Goal: Navigation & Orientation: Understand site structure

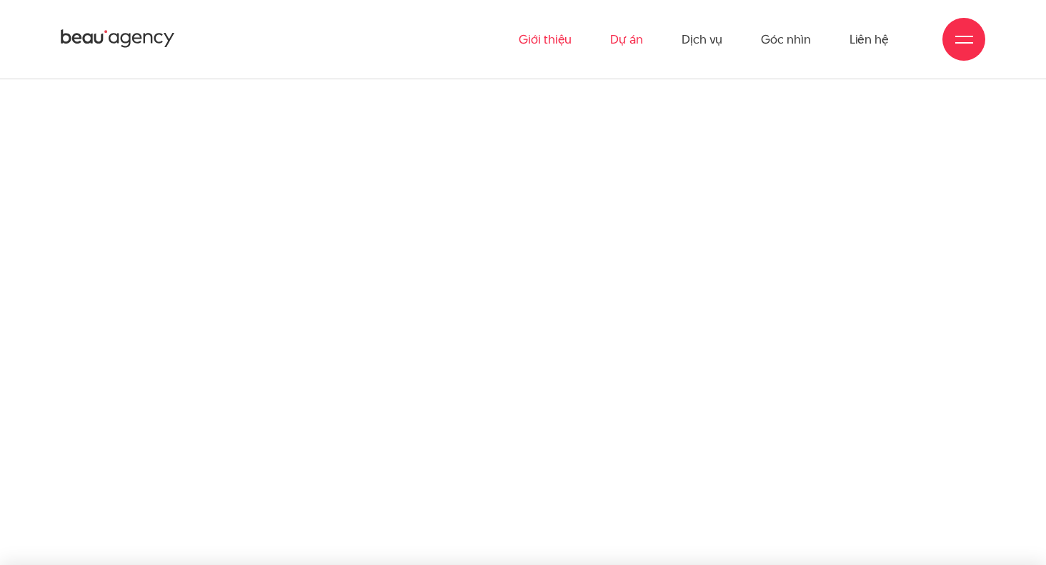
scroll to position [3787, 0]
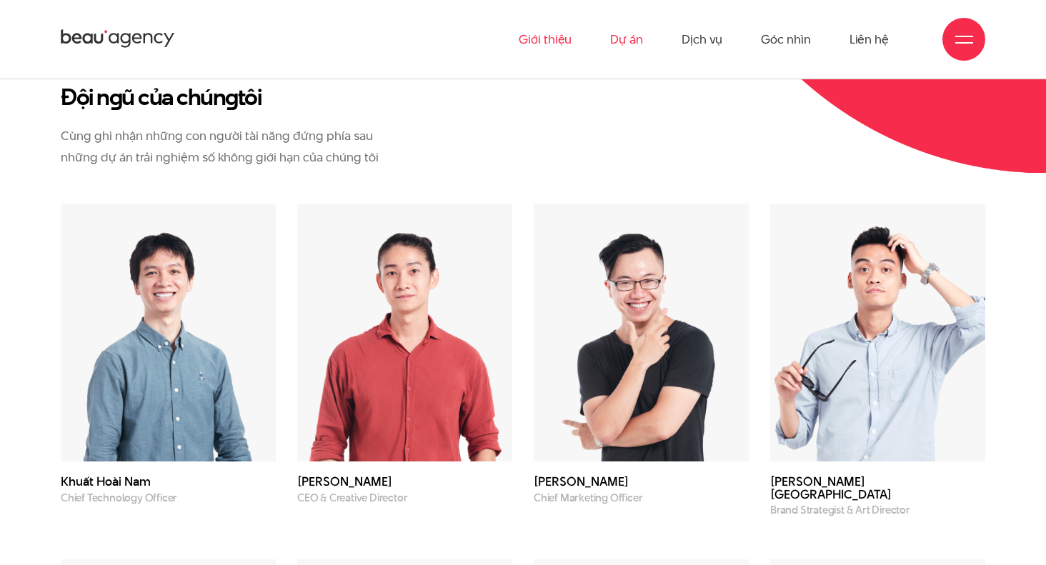
click at [618, 41] on link "Dự án" at bounding box center [626, 39] width 33 height 79
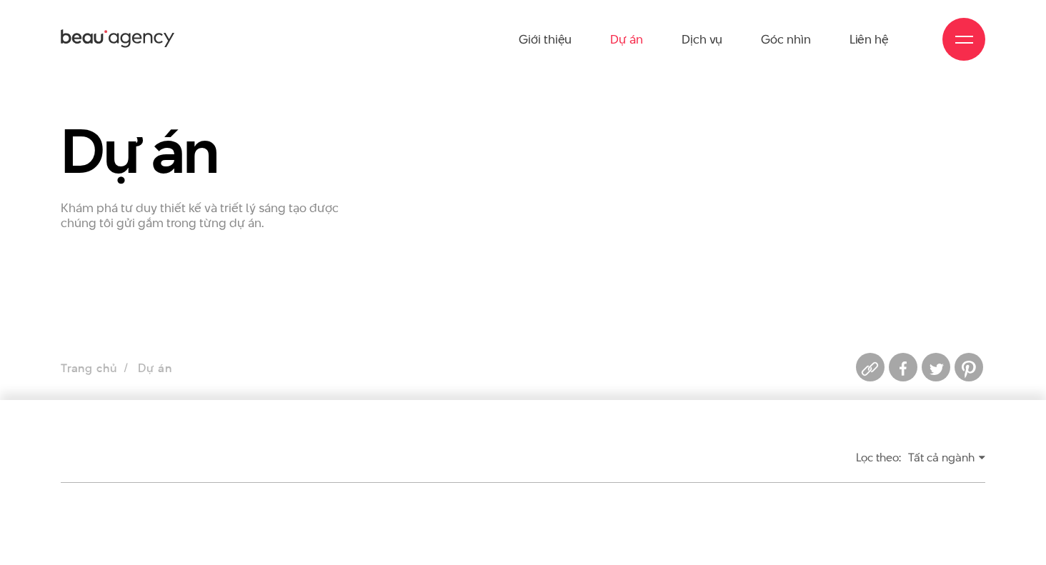
click at [692, 50] on link "Dịch vụ" at bounding box center [702, 39] width 41 height 79
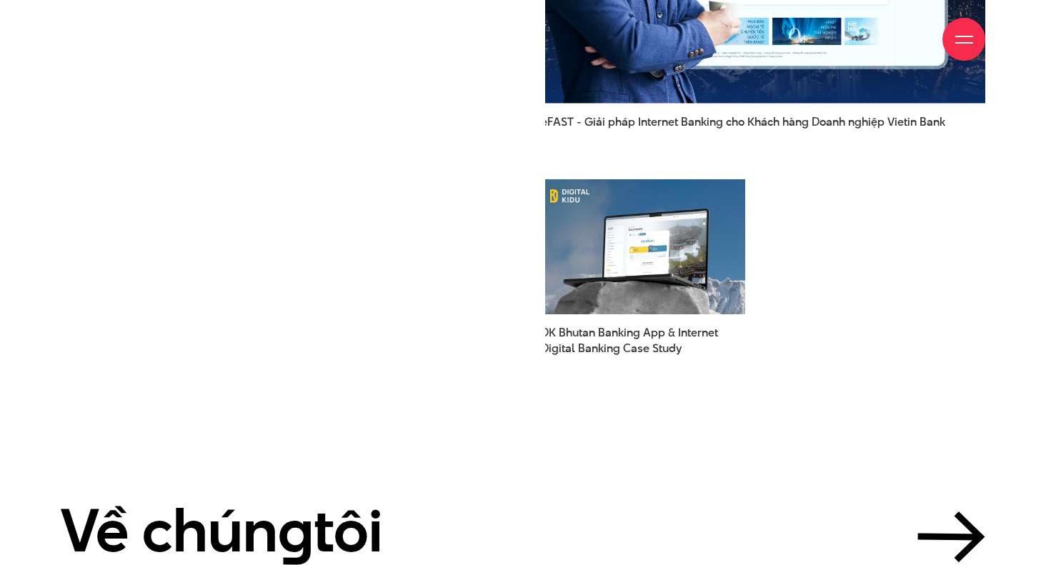
scroll to position [3858, 0]
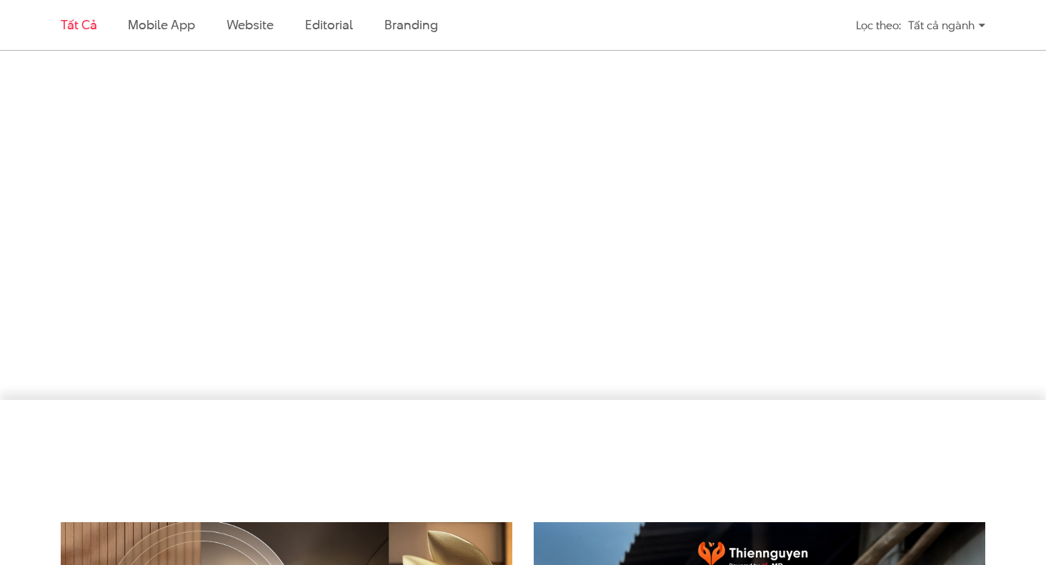
scroll to position [3097, 0]
